Goal: Task Accomplishment & Management: Manage account settings

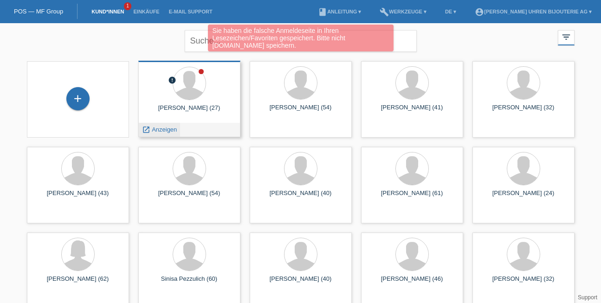
click at [162, 129] on span "Anzeigen" at bounding box center [164, 129] width 25 height 7
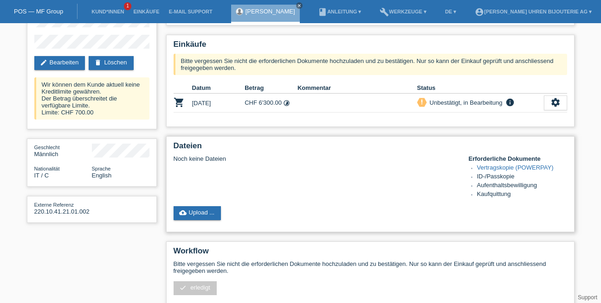
scroll to position [77, 0]
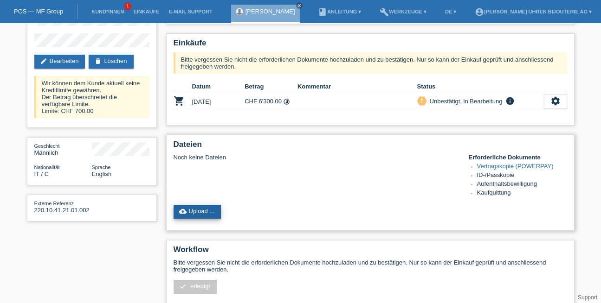
click at [204, 210] on link "cloud_upload Upload ..." at bounding box center [198, 212] width 48 height 14
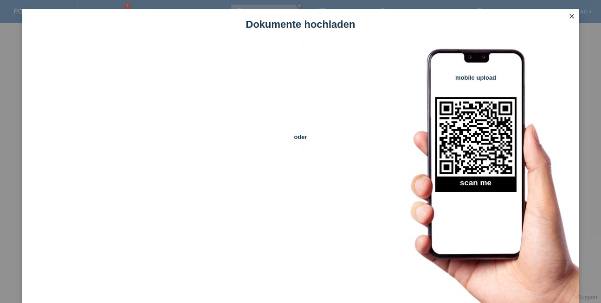
click at [571, 18] on icon "close" at bounding box center [571, 16] width 7 height 7
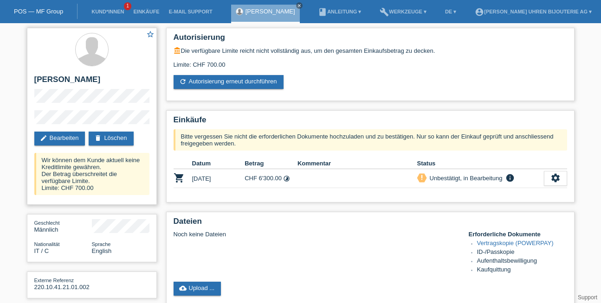
drag, startPoint x: 65, startPoint y: 78, endPoint x: 93, endPoint y: 81, distance: 28.0
click at [93, 81] on h2 "[PERSON_NAME]" at bounding box center [91, 82] width 115 height 14
copy h2 "[PERSON_NAME]"
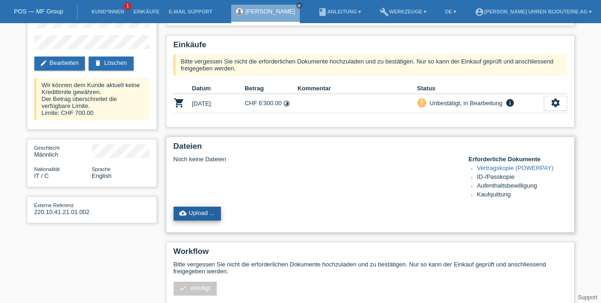
scroll to position [77, 0]
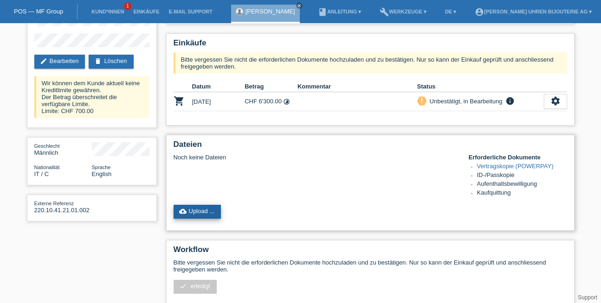
click at [200, 207] on link "cloud_upload Upload ..." at bounding box center [198, 212] width 48 height 14
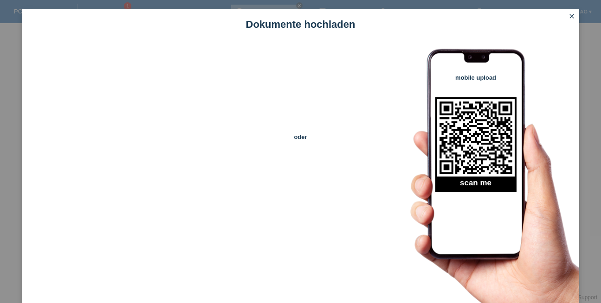
scroll to position [152, 0]
click at [573, 14] on icon "close" at bounding box center [571, 16] width 7 height 7
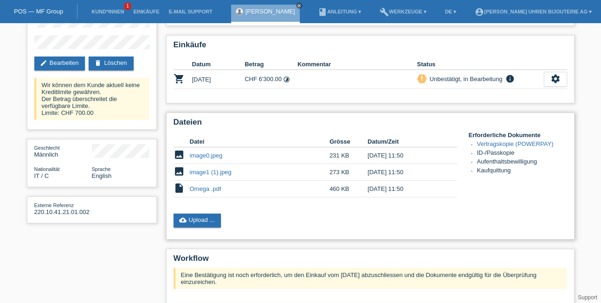
scroll to position [77, 0]
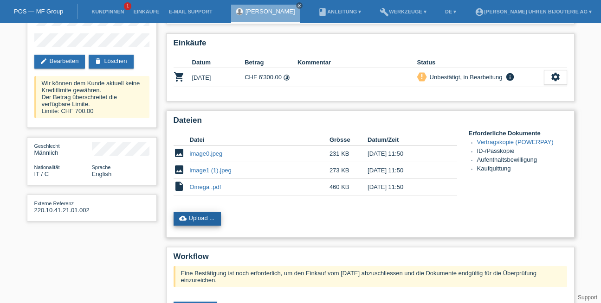
click at [197, 217] on link "cloud_upload Upload ..." at bounding box center [198, 219] width 48 height 14
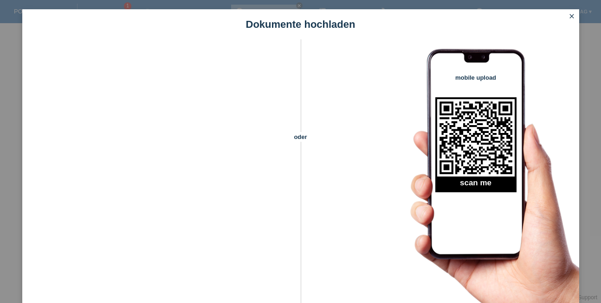
click at [571, 21] on link "close" at bounding box center [572, 17] width 12 height 11
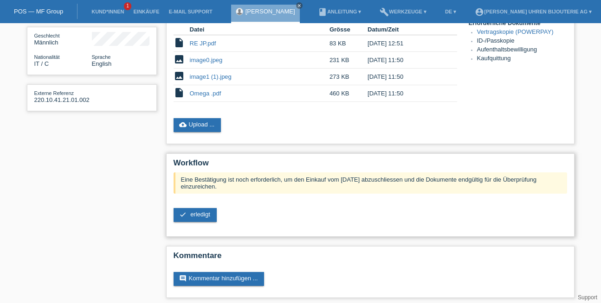
scroll to position [190, 0]
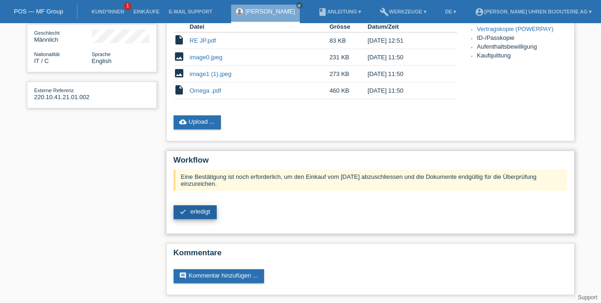
click at [197, 211] on span "erledigt" at bounding box center [200, 211] width 20 height 7
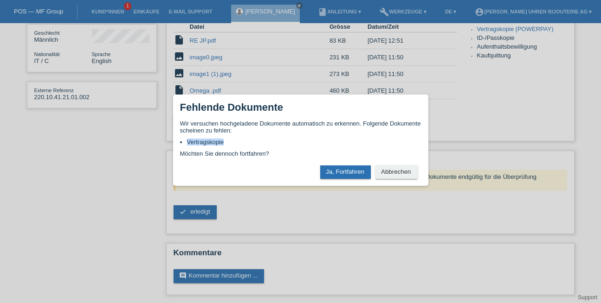
drag, startPoint x: 188, startPoint y: 144, endPoint x: 230, endPoint y: 144, distance: 41.8
click at [230, 144] on li "Vertragskopie" at bounding box center [304, 142] width 234 height 7
click at [346, 172] on button "Ja, Fortfahren" at bounding box center [345, 172] width 51 height 13
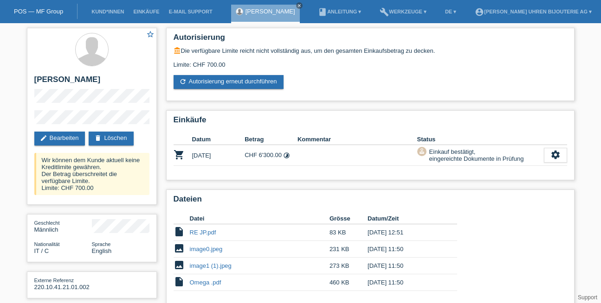
click at [48, 8] on link "POS — MF Group" at bounding box center [38, 11] width 49 height 7
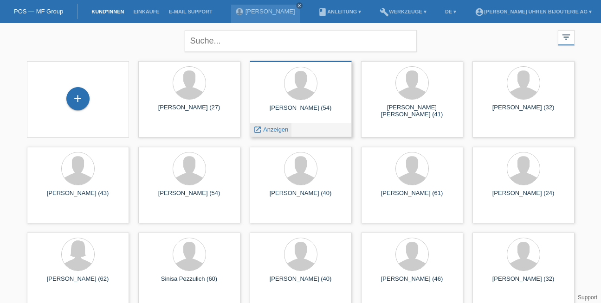
click at [266, 125] on div "launch Anzeigen" at bounding box center [271, 130] width 42 height 14
click at [268, 129] on span "Anzeigen" at bounding box center [275, 129] width 25 height 7
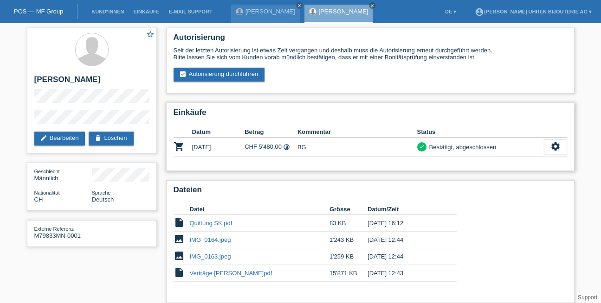
drag, startPoint x: 432, startPoint y: 146, endPoint x: 507, endPoint y: 141, distance: 74.9
click at [485, 144] on div "Bestätigt, abgeschlossen" at bounding box center [461, 147] width 70 height 10
drag, startPoint x: 459, startPoint y: 146, endPoint x: 441, endPoint y: 148, distance: 17.8
click at [459, 146] on div "Bestätigt, abgeschlossen" at bounding box center [461, 147] width 70 height 10
click at [428, 148] on div "Bestätigt, abgeschlossen" at bounding box center [461, 147] width 70 height 10
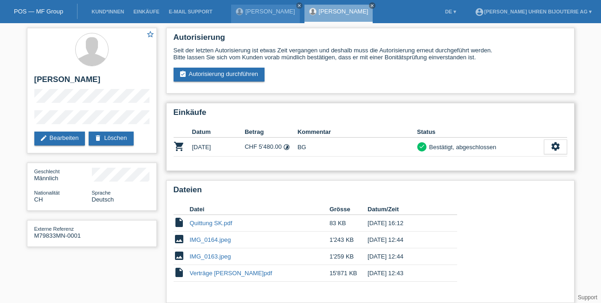
drag, startPoint x: 499, startPoint y: 146, endPoint x: 418, endPoint y: 145, distance: 80.3
click at [419, 146] on div "check Bestätigt, abgeschlossen" at bounding box center [480, 147] width 127 height 10
click at [260, 9] on link "[PERSON_NAME]" at bounding box center [270, 11] width 50 height 7
